Goal: Task Accomplishment & Management: Use online tool/utility

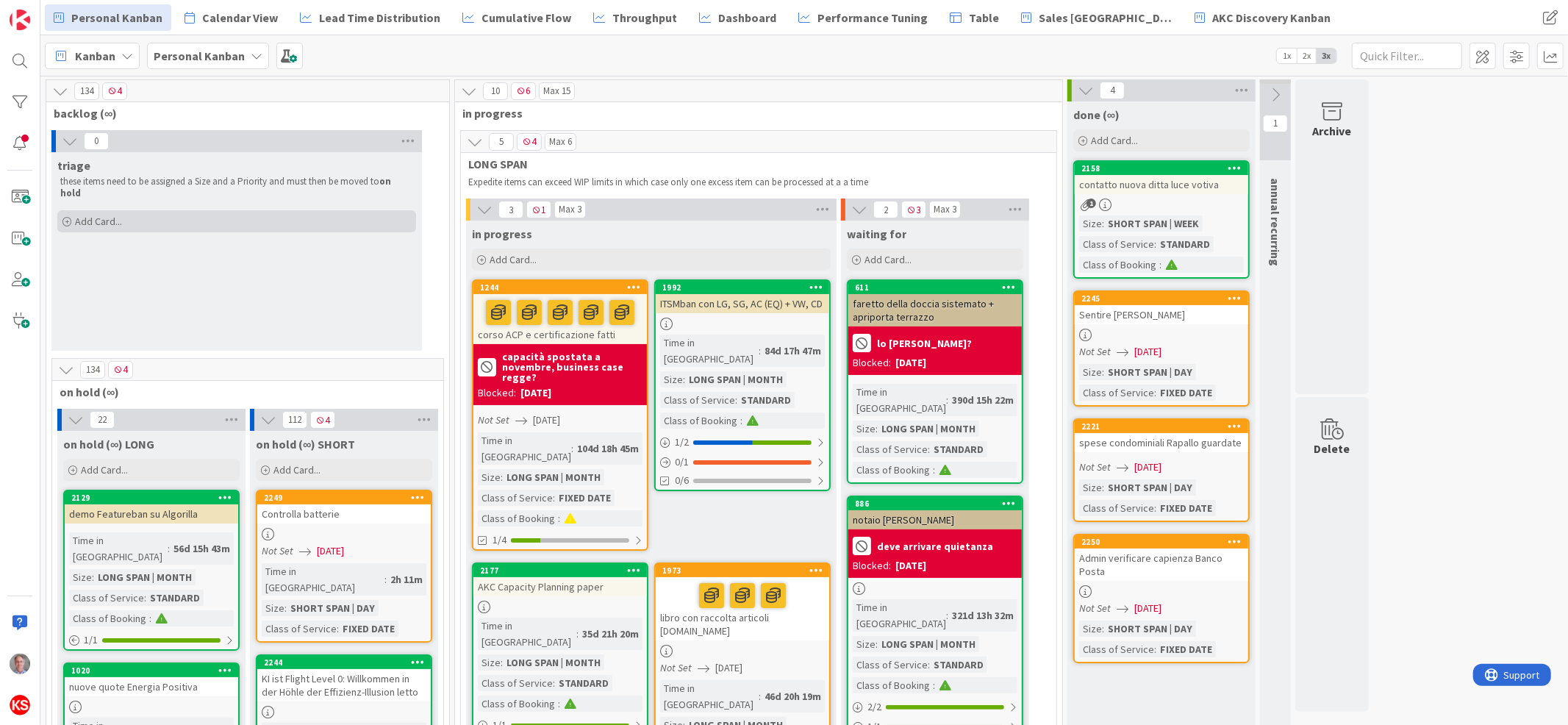
click at [151, 211] on div "Add Card..." at bounding box center [236, 221] width 359 height 22
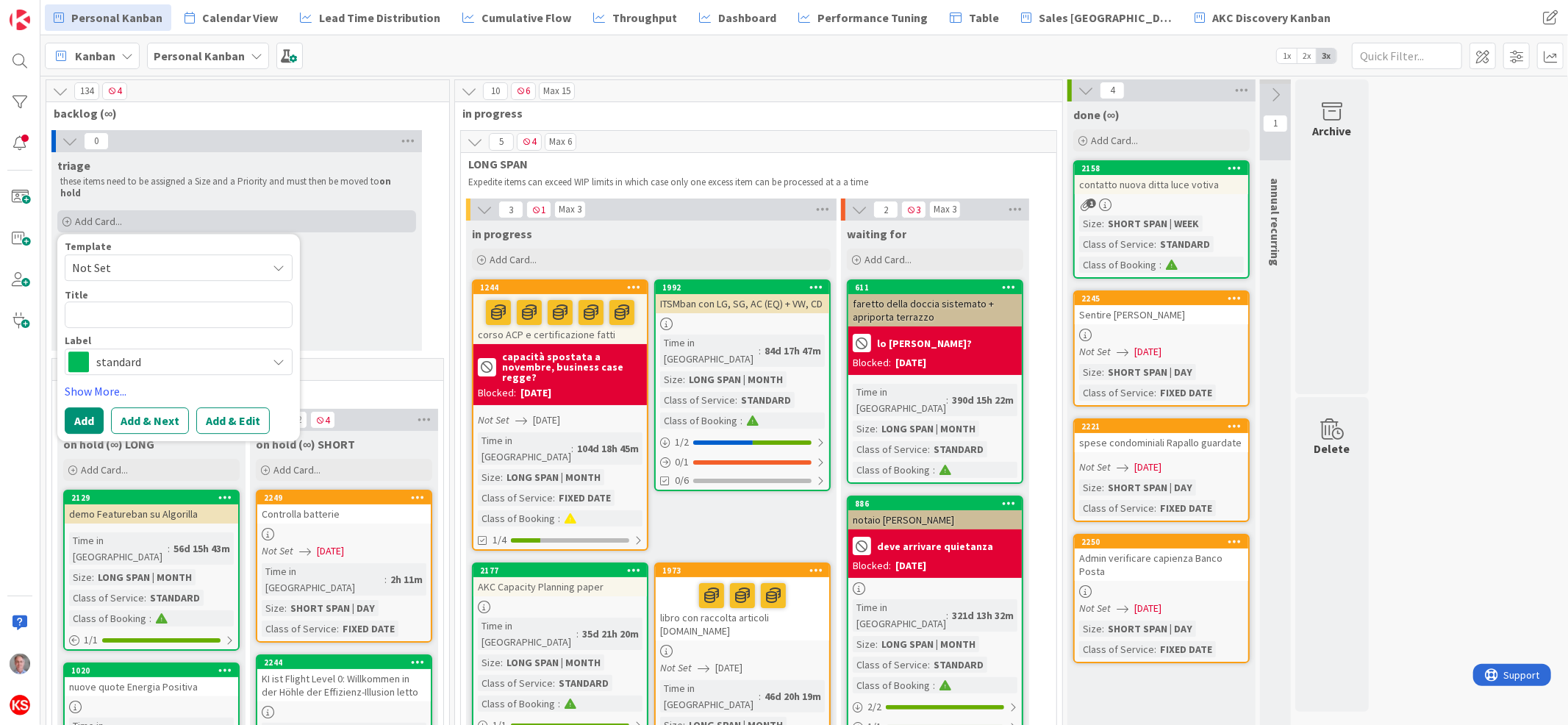
type textarea "x"
type textarea "p"
type textarea "x"
type textarea "pa"
type textarea "x"
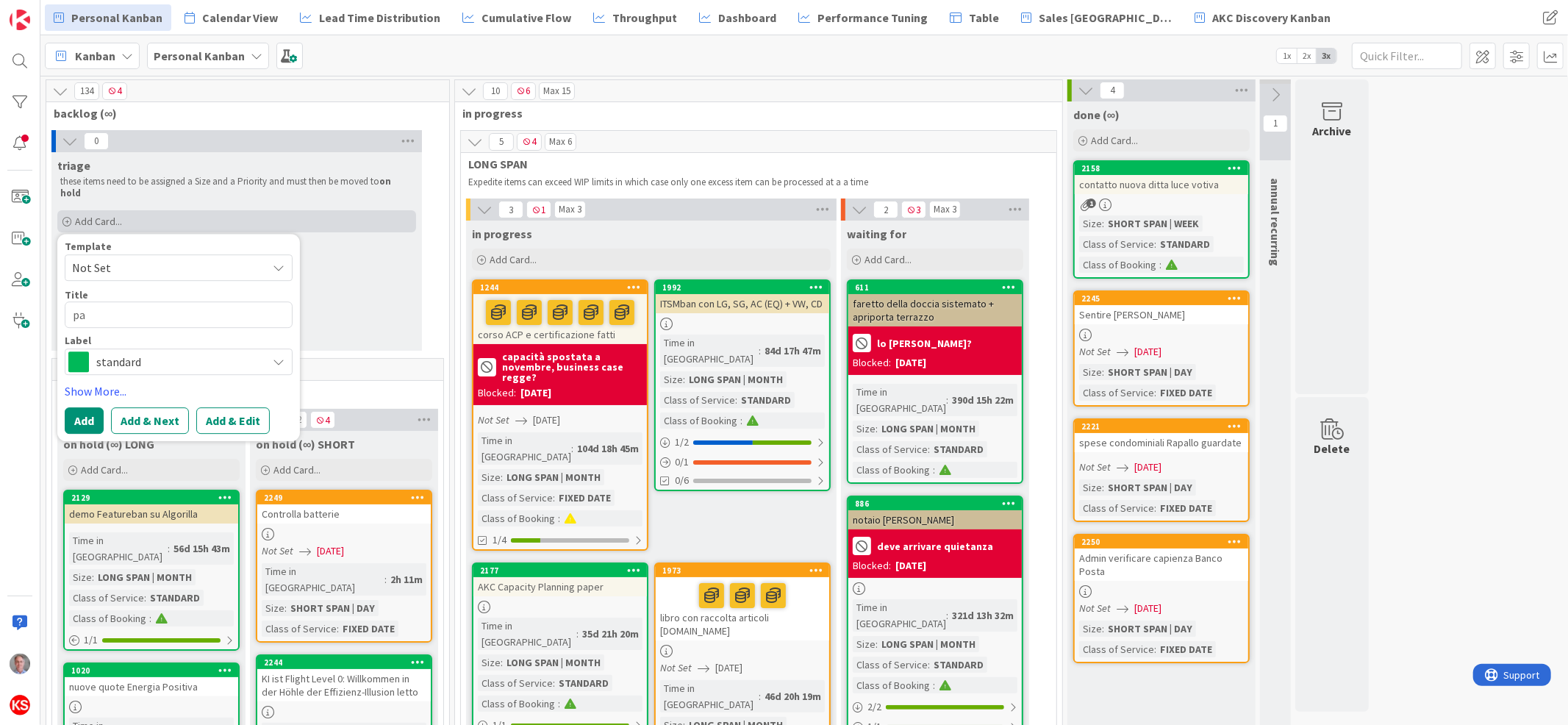
type textarea "pal"
type textarea "x"
type textarea "palm"
type textarea "x"
type textarea "palma"
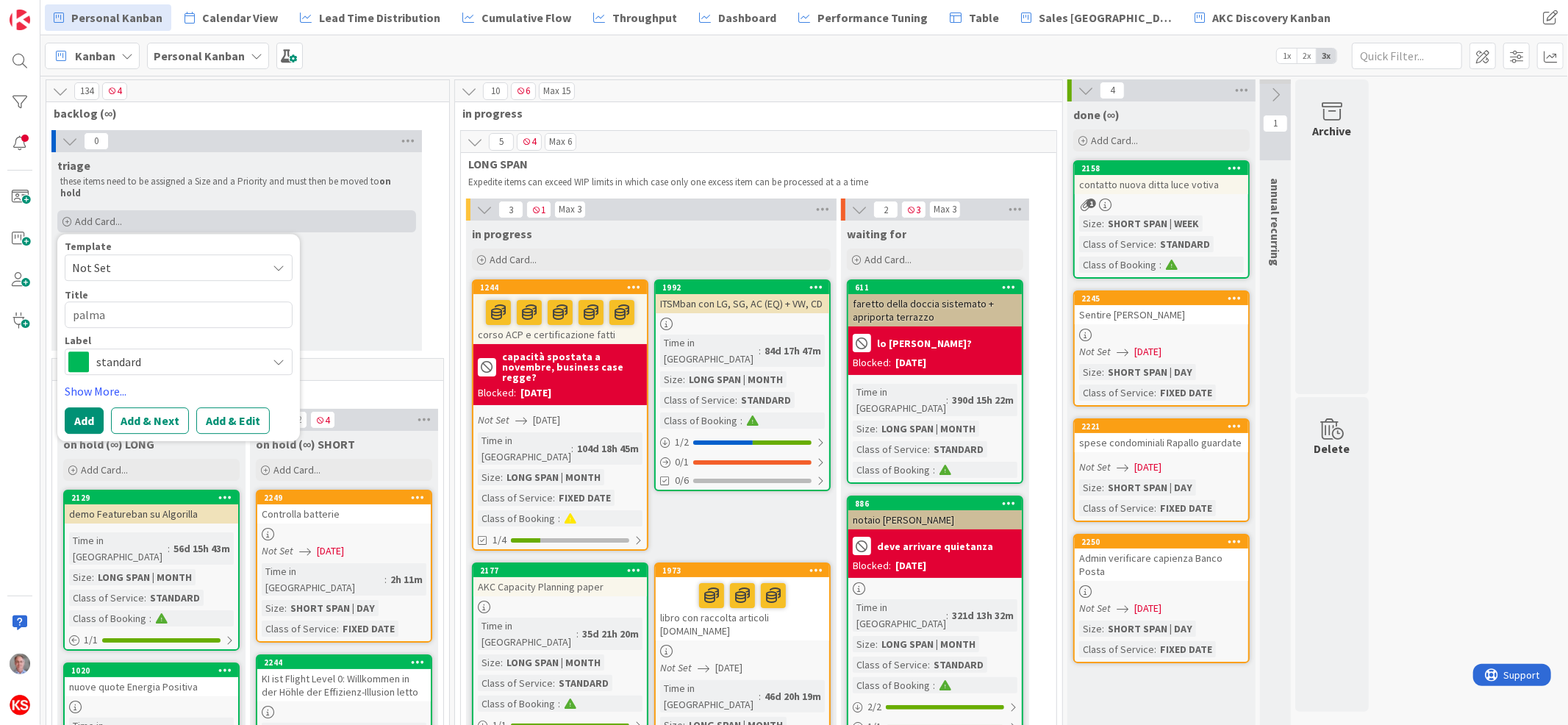
type textarea "x"
type textarea "palma p"
type textarea "x"
type textarea "palma po"
type textarea "x"
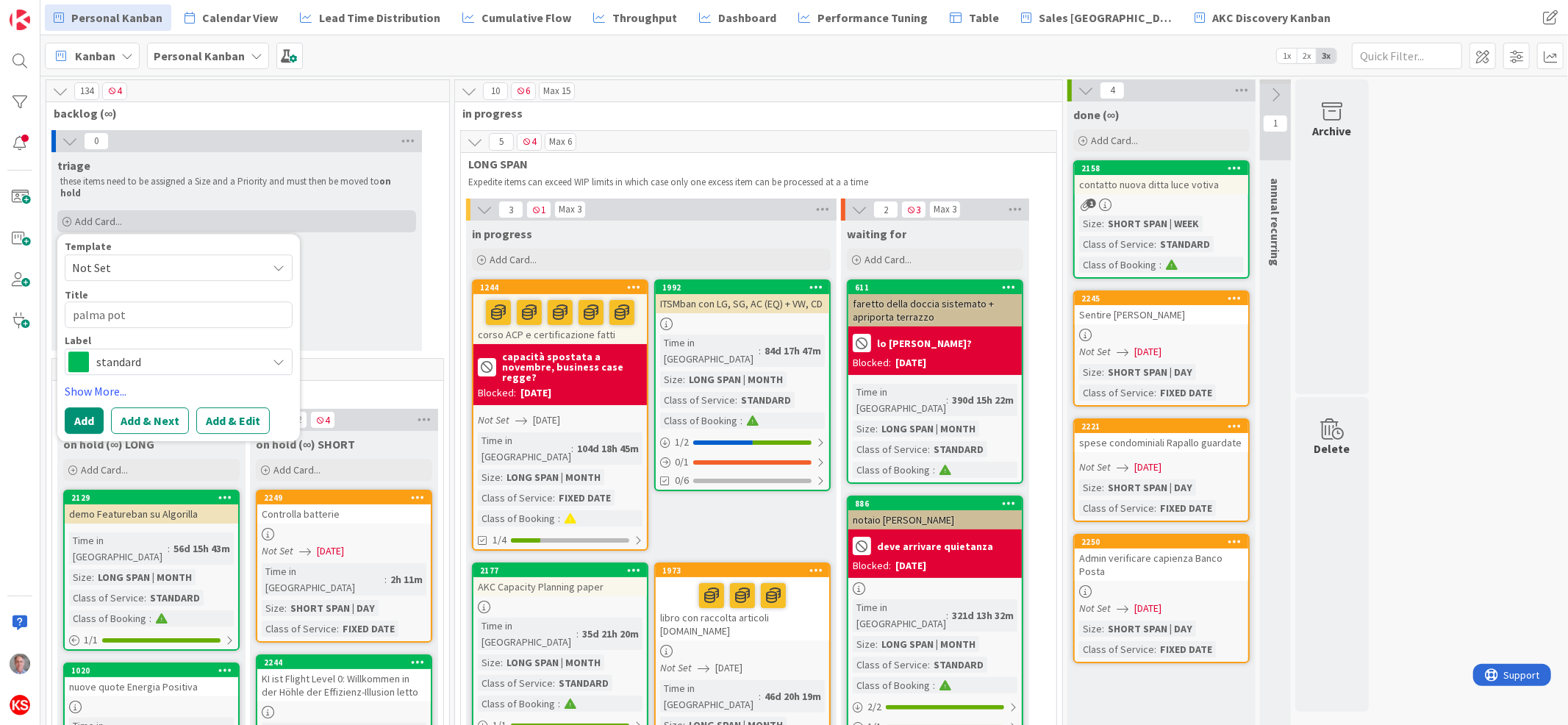
type textarea "[PERSON_NAME]"
type textarea "x"
type textarea "palma potat"
type textarea "x"
type textarea "palma potata"
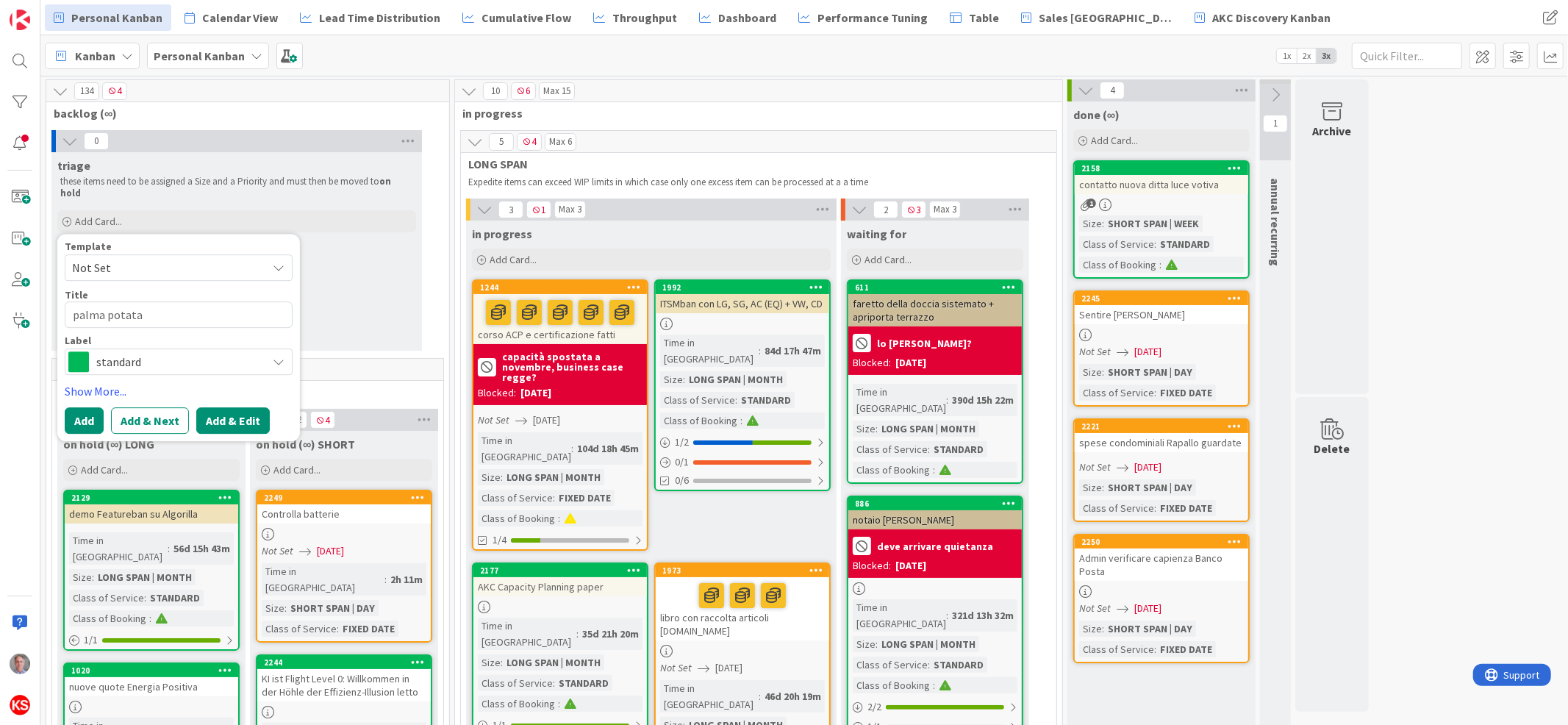
click at [226, 408] on button "Add & Edit" at bounding box center [233, 420] width 73 height 27
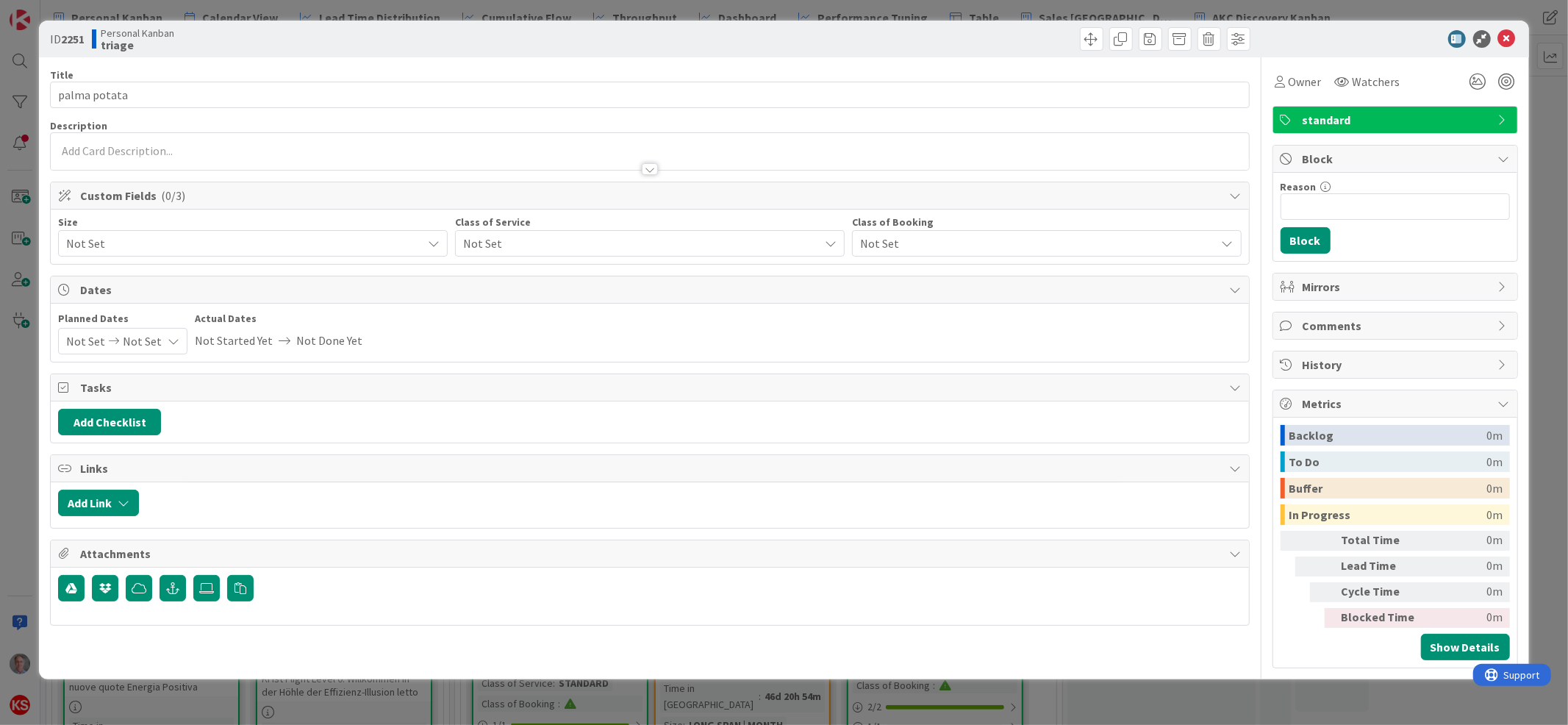
click at [335, 238] on span "Not Set" at bounding box center [241, 243] width 349 height 21
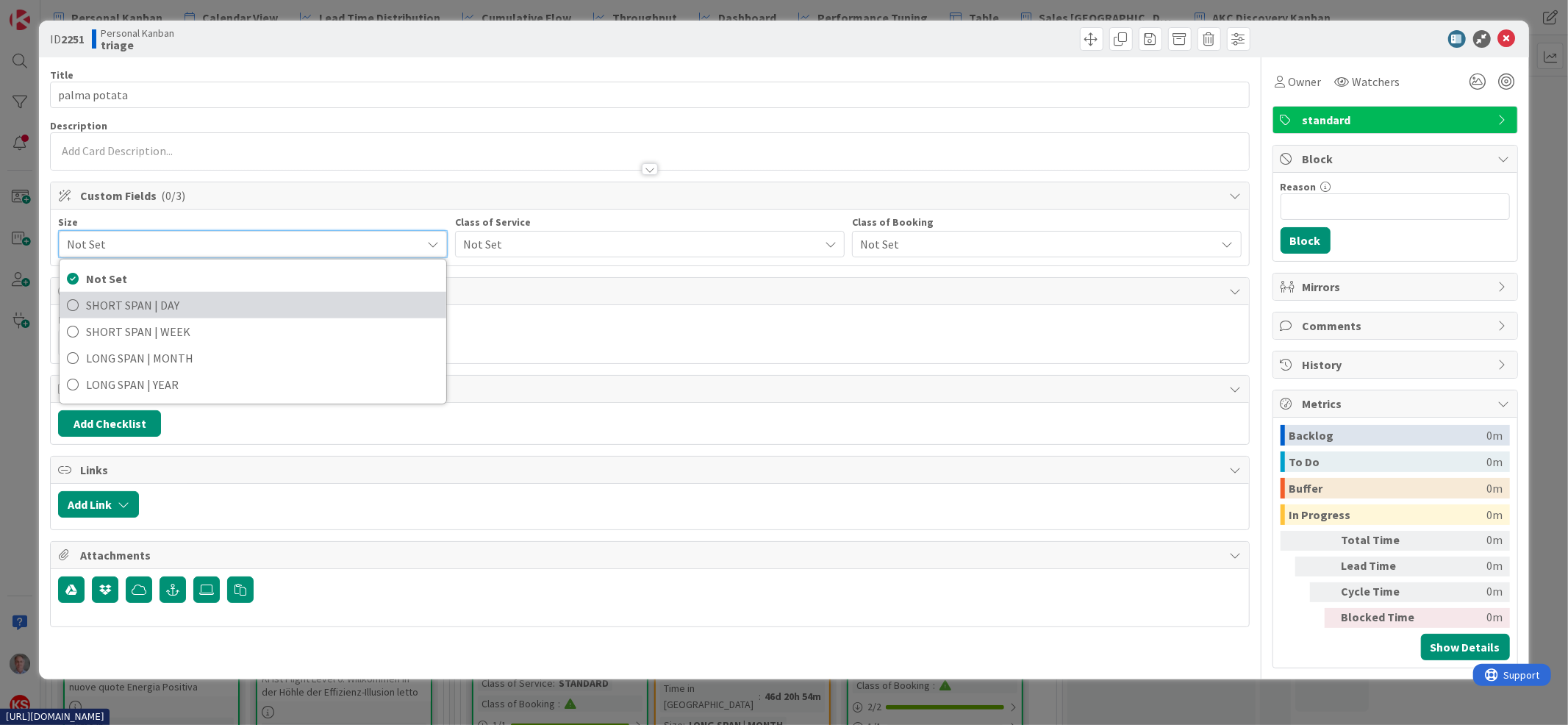
click at [304, 300] on span "SHORT SPAN | DAY" at bounding box center [262, 305] width 353 height 22
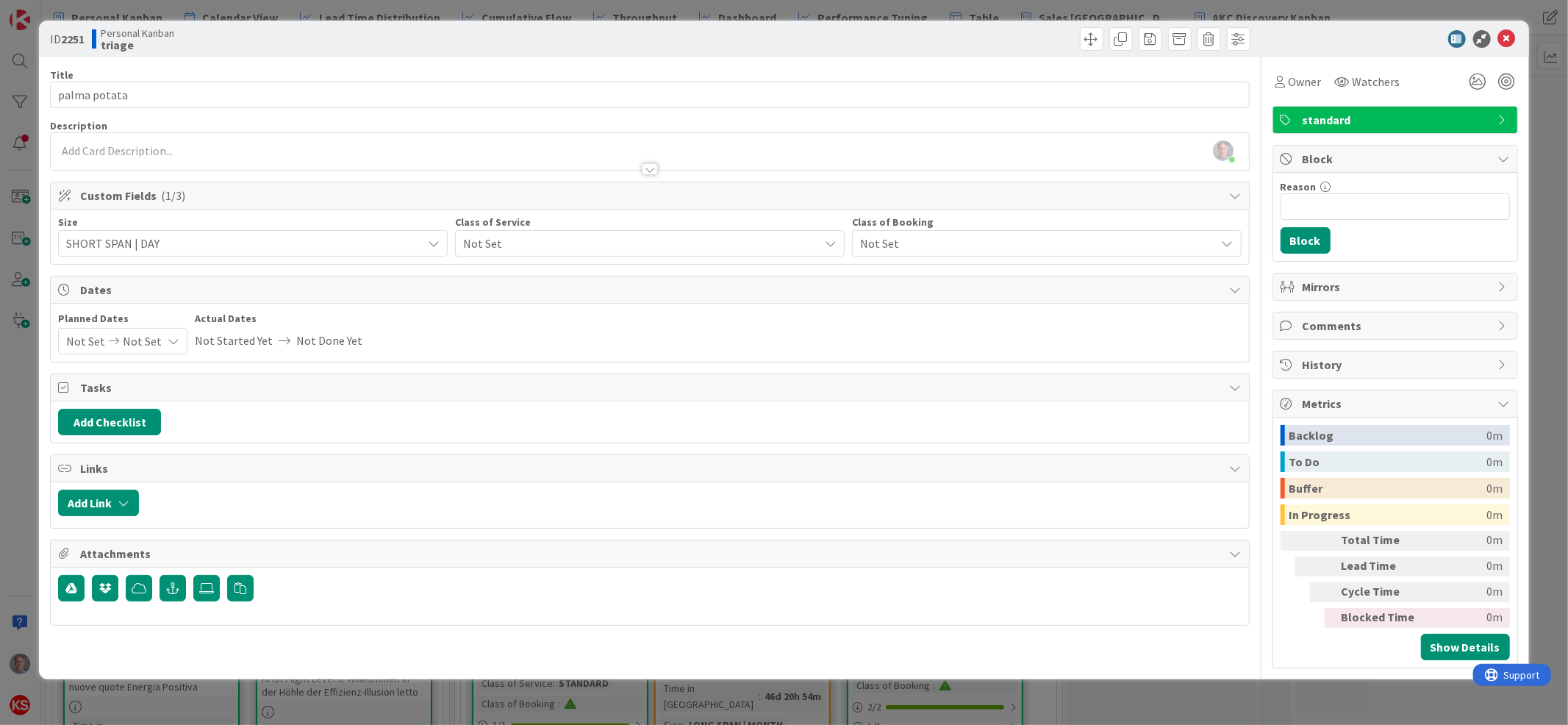
click at [499, 246] on span "Not Set" at bounding box center [638, 243] width 349 height 21
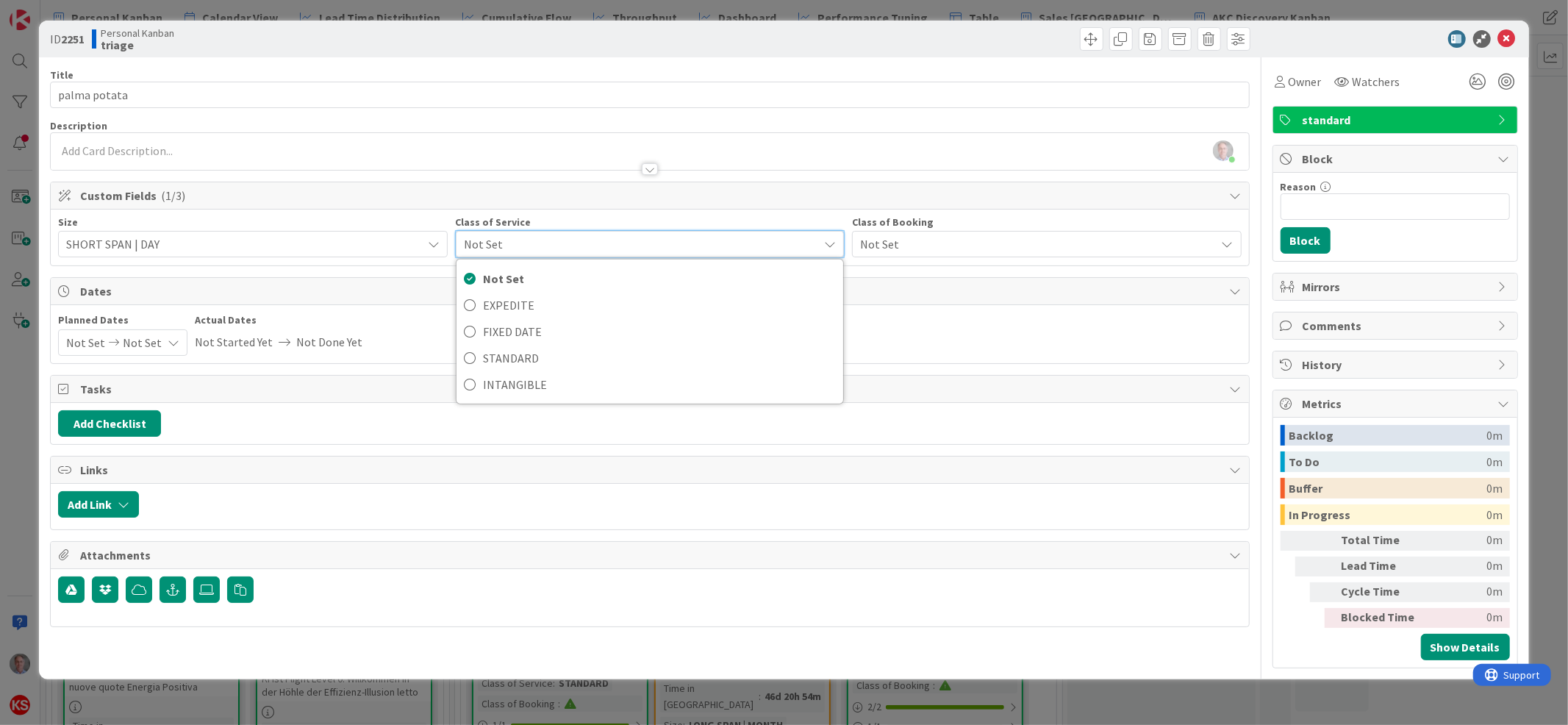
click at [226, 240] on span "SHORT SPAN | DAY" at bounding box center [241, 244] width 349 height 21
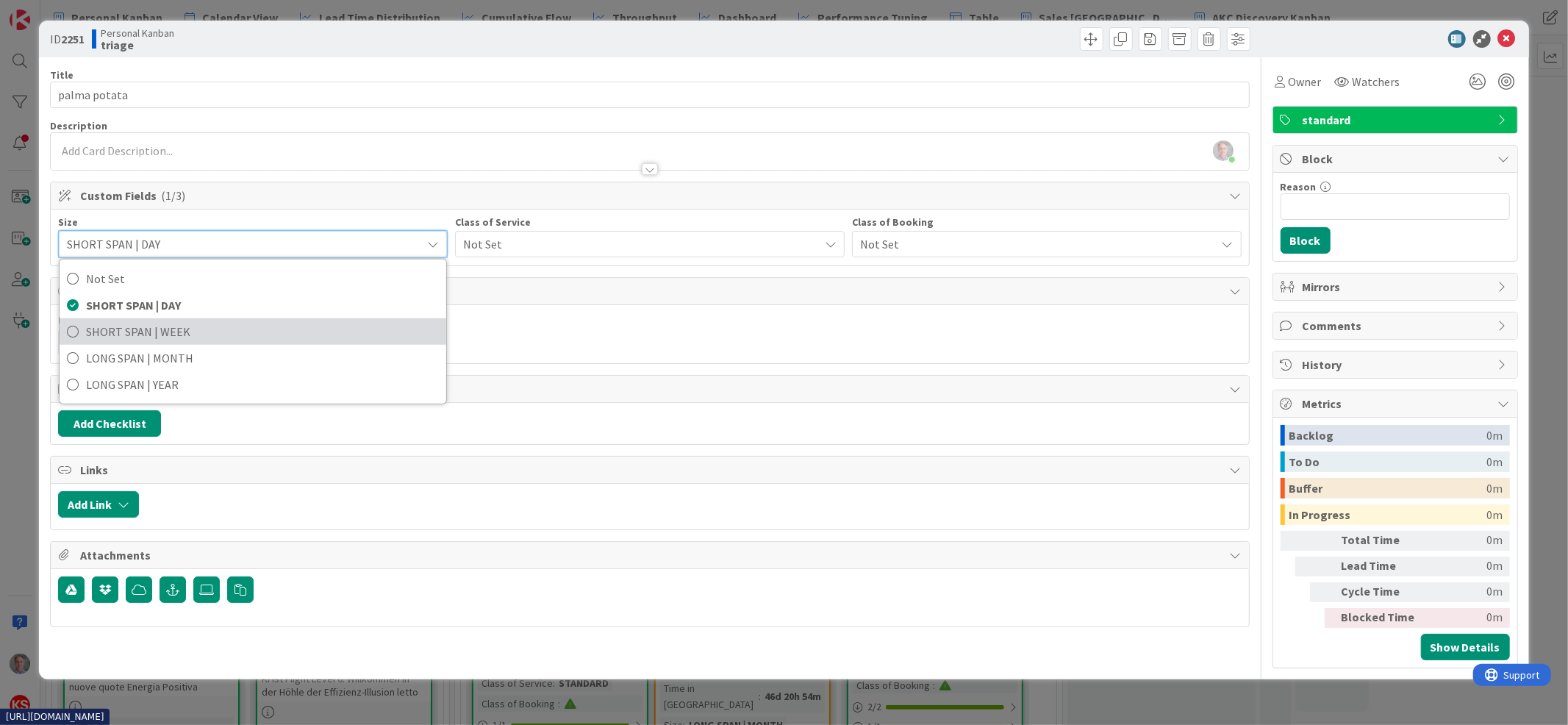
click at [210, 329] on span "SHORT SPAN | WEEK" at bounding box center [262, 331] width 353 height 22
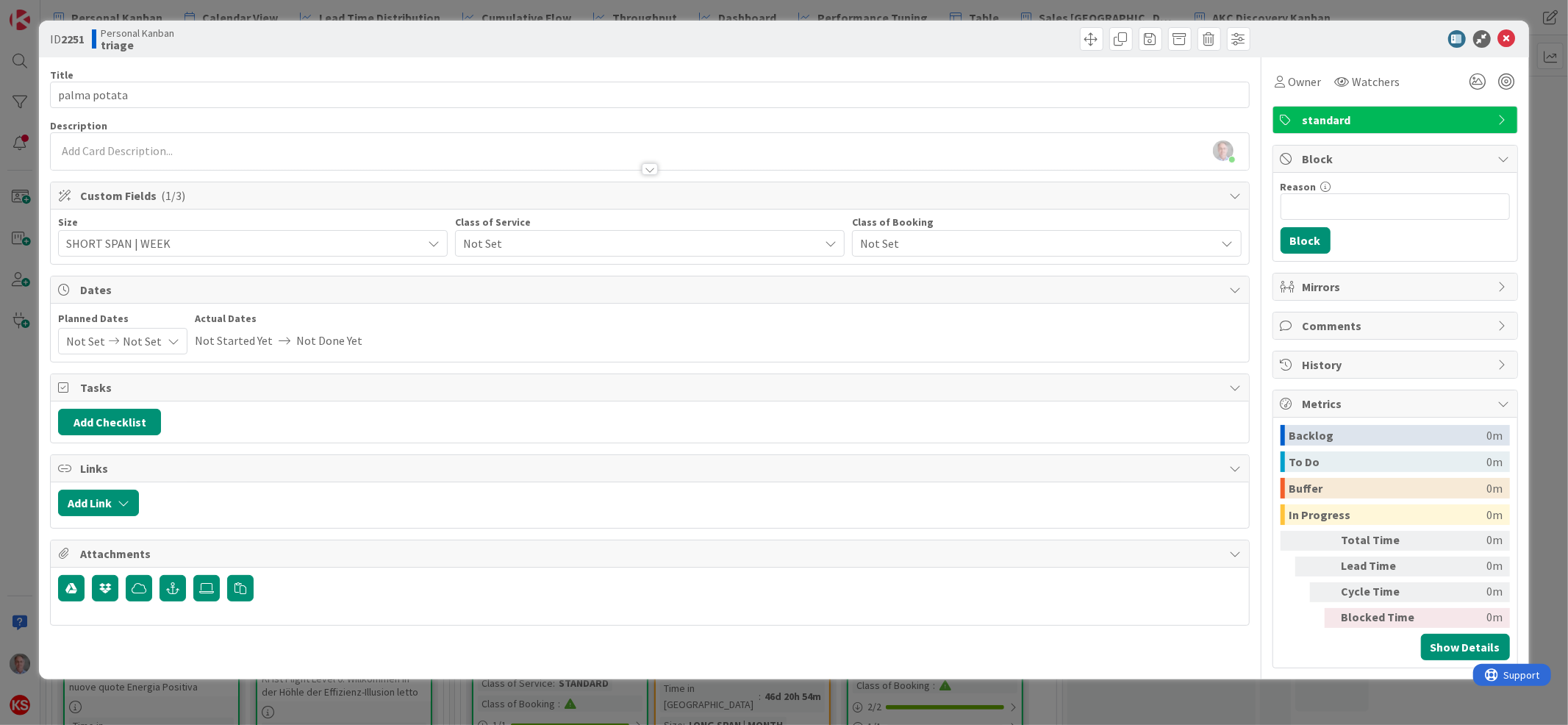
click at [558, 241] on span "Not Set" at bounding box center [638, 243] width 349 height 21
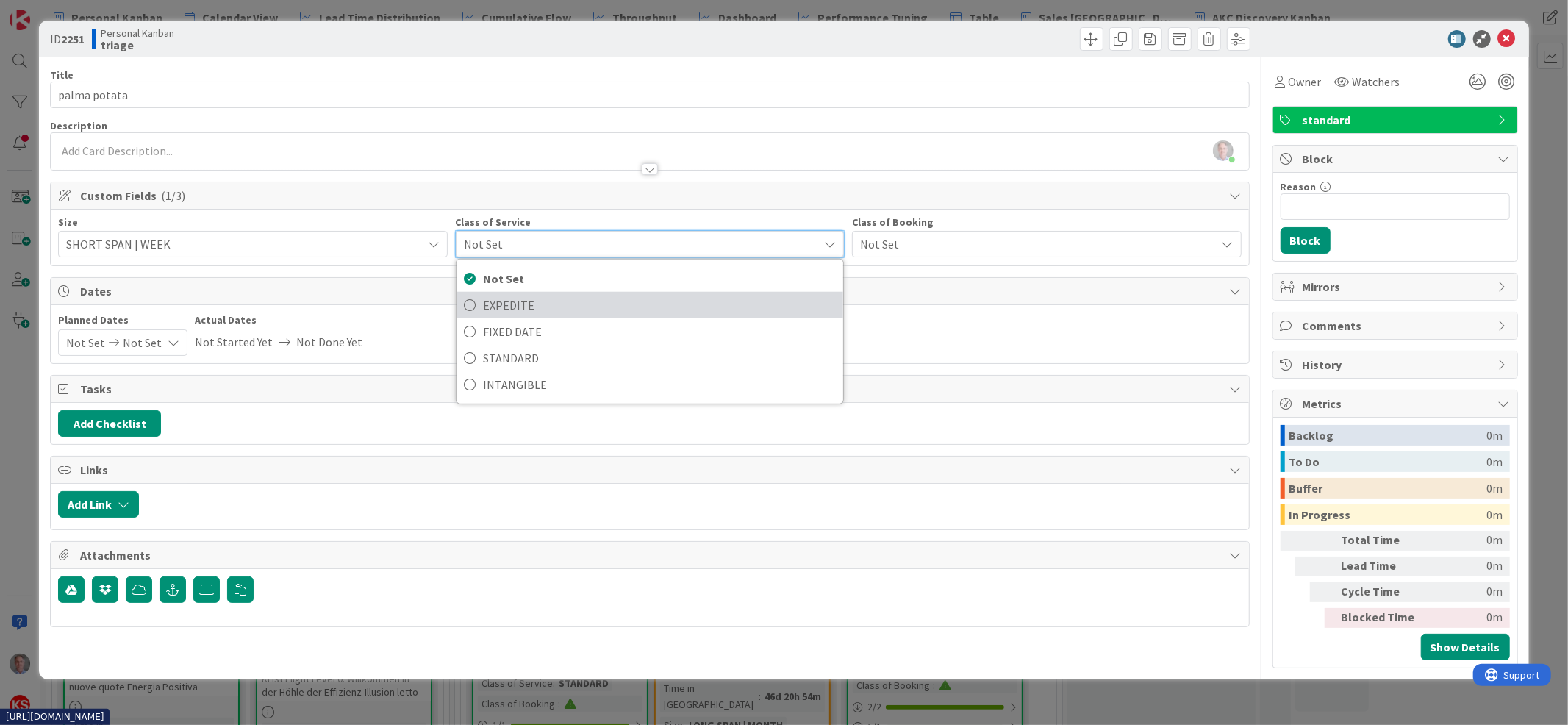
click at [543, 304] on span "EXPEDITE" at bounding box center [659, 305] width 353 height 22
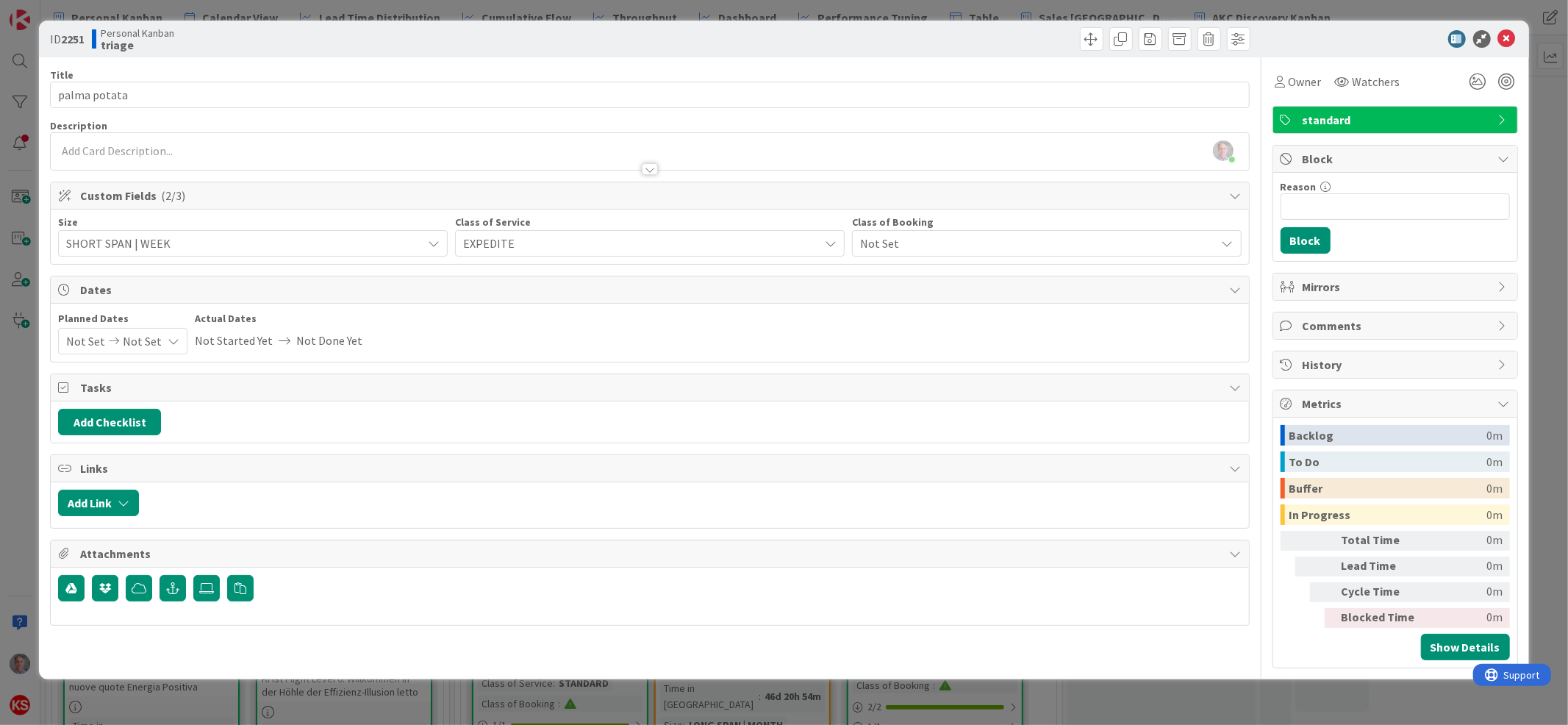
click at [1030, 236] on span "Not Set" at bounding box center [1035, 243] width 349 height 21
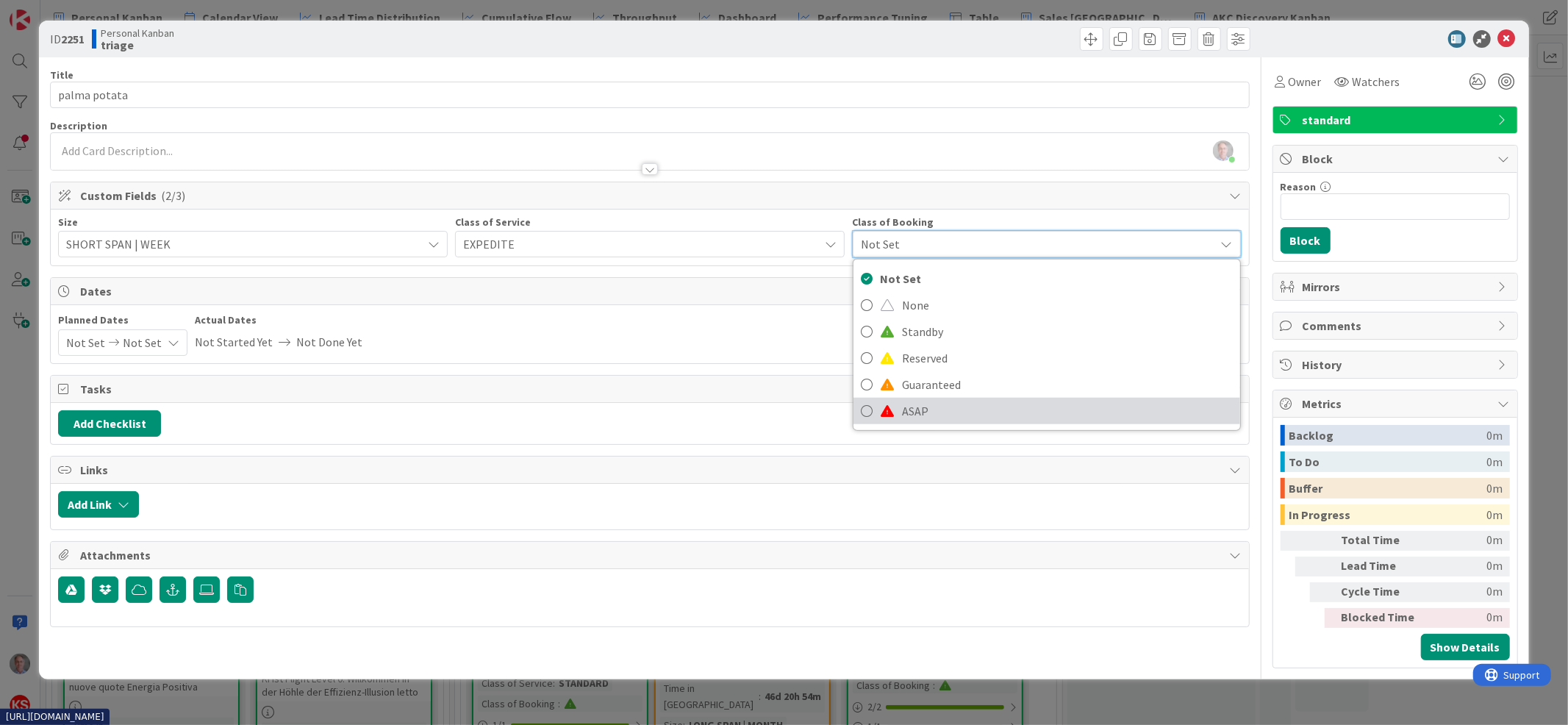
click at [987, 400] on span "ASAP" at bounding box center [1068, 411] width 331 height 22
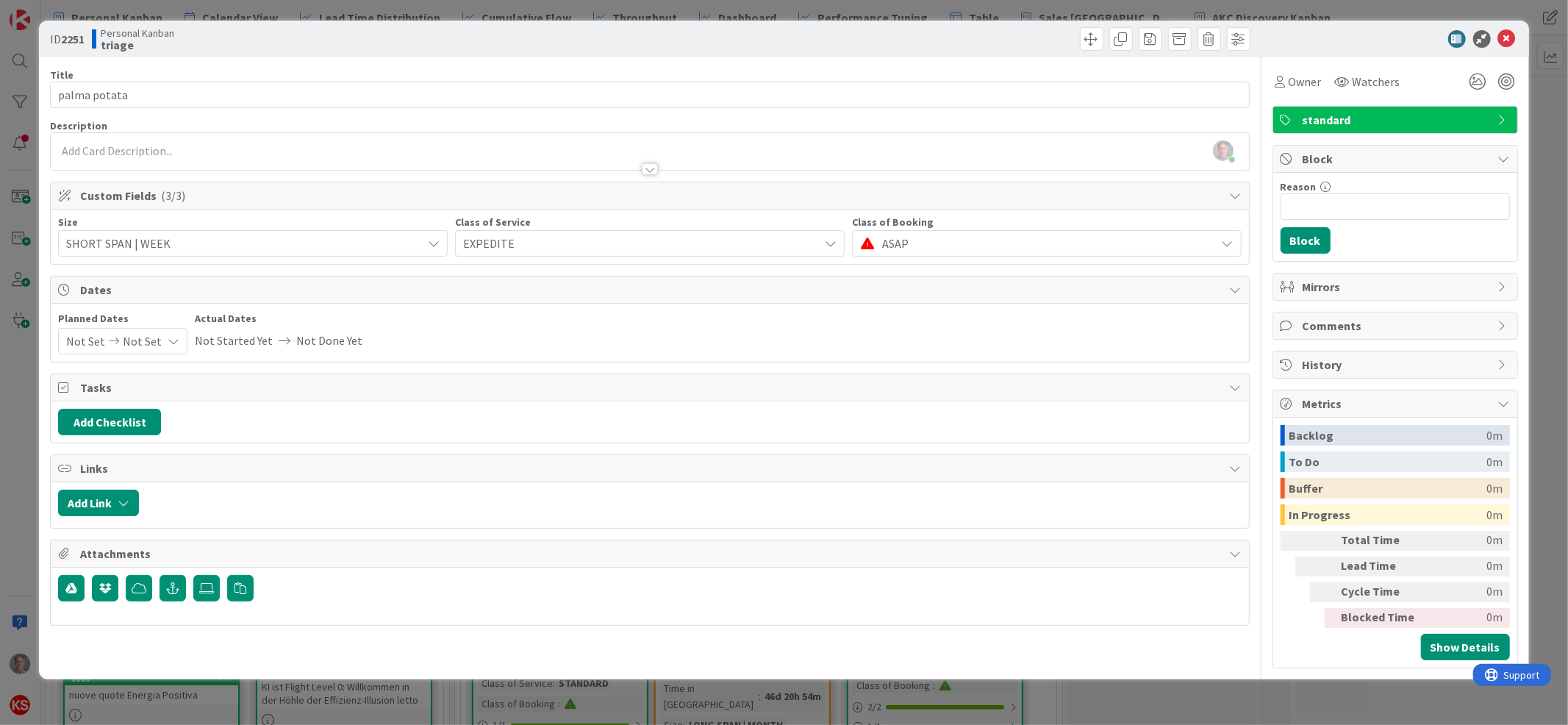
click at [1390, 114] on span "standard" at bounding box center [1397, 119] width 188 height 17
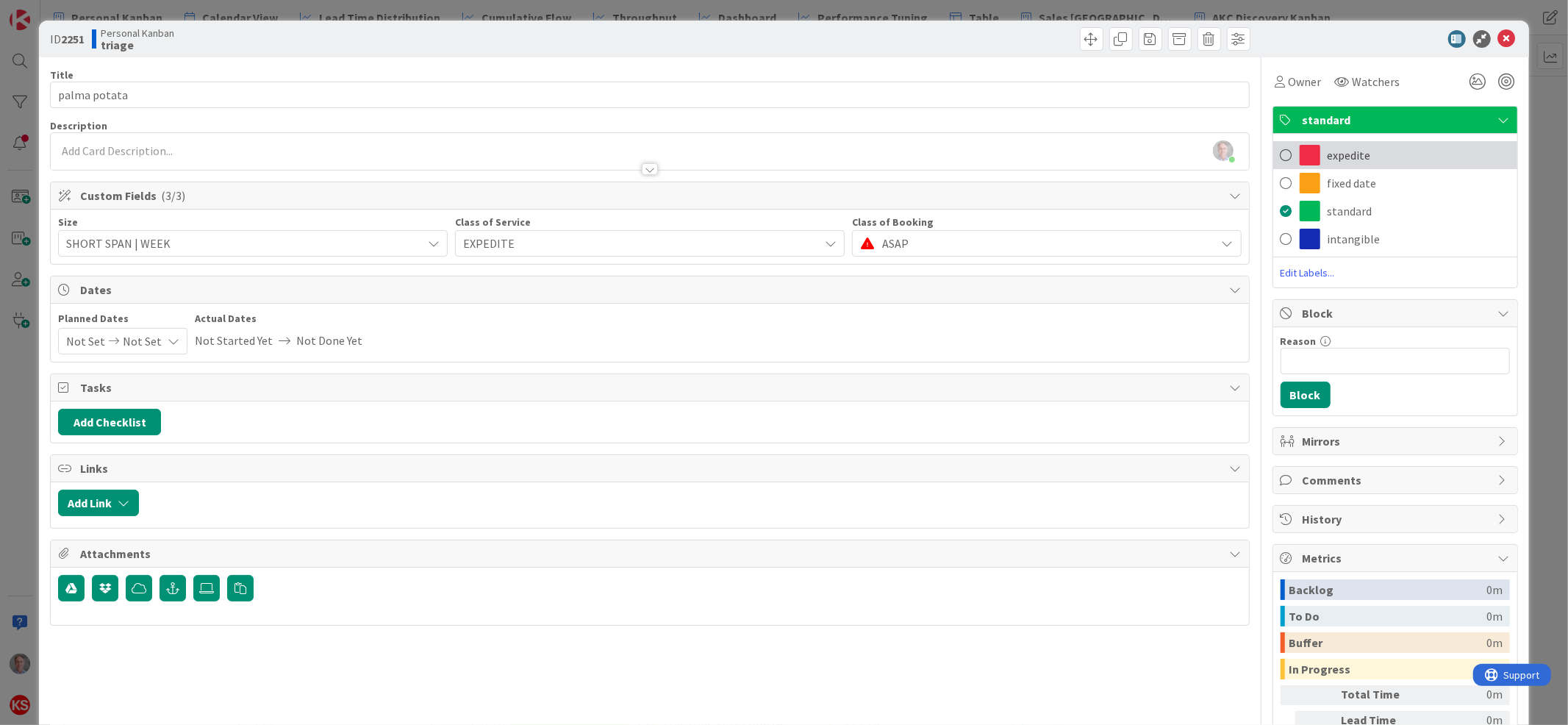
click at [1371, 157] on div "expedite" at bounding box center [1395, 156] width 244 height 28
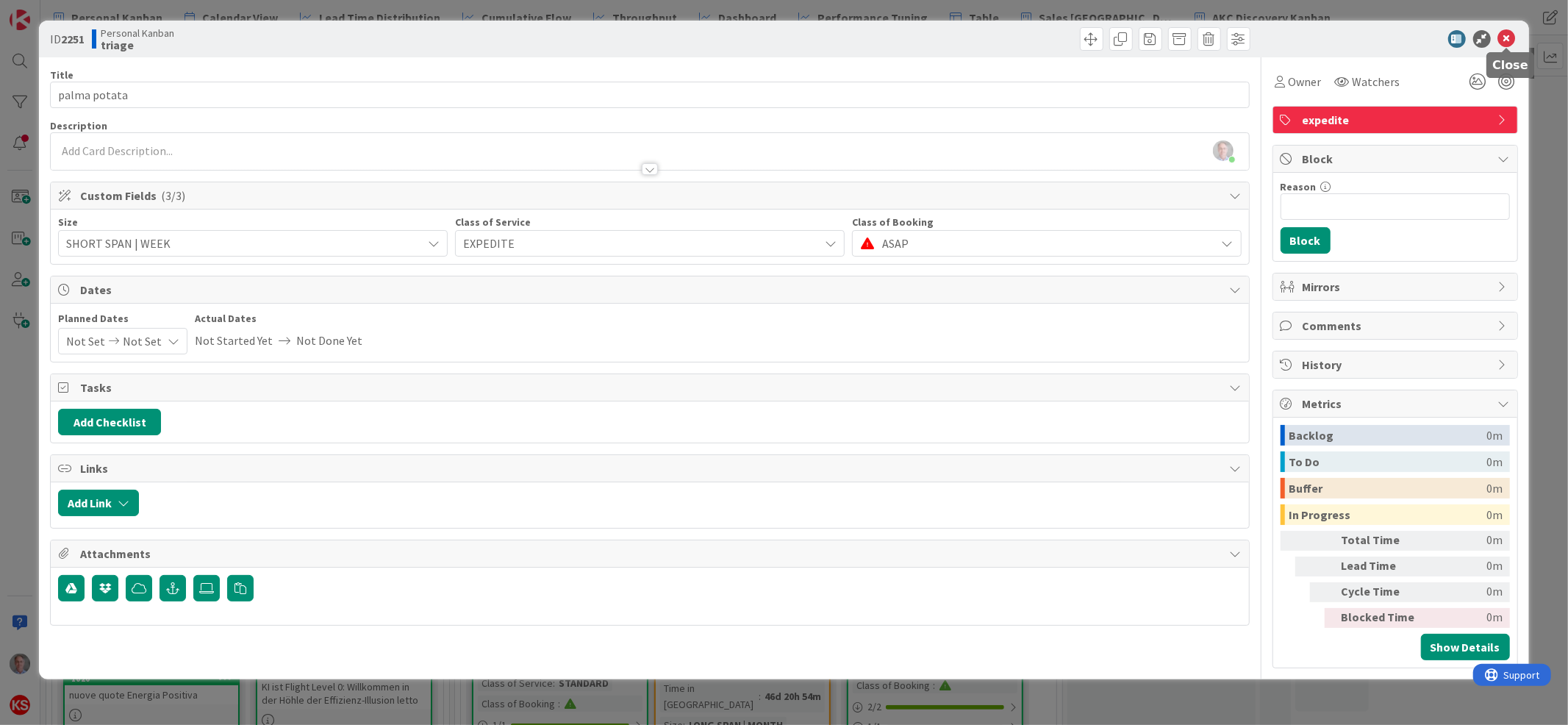
click at [1506, 36] on icon at bounding box center [1506, 38] width 17 height 17
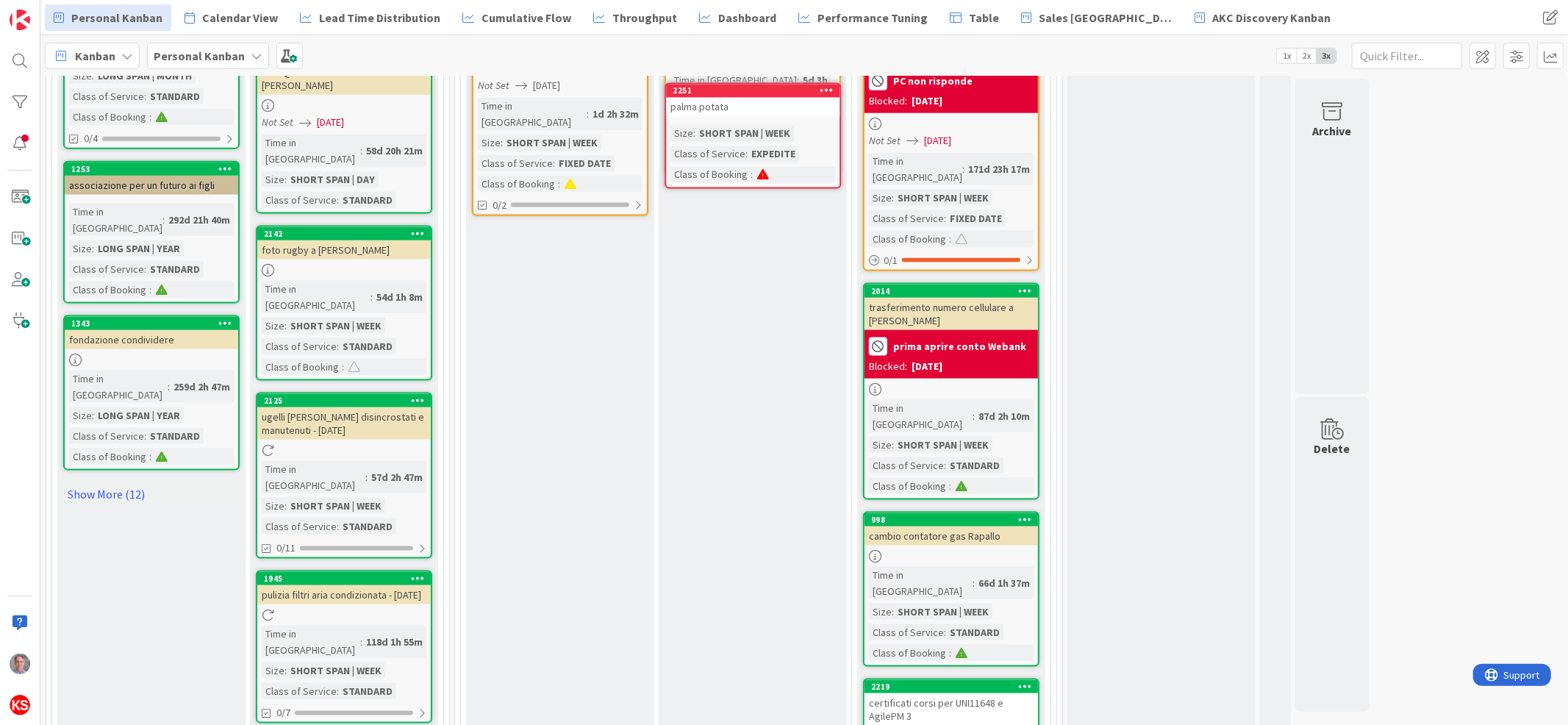
scroll to position [1642, 0]
